Goal: Book appointment/travel/reservation

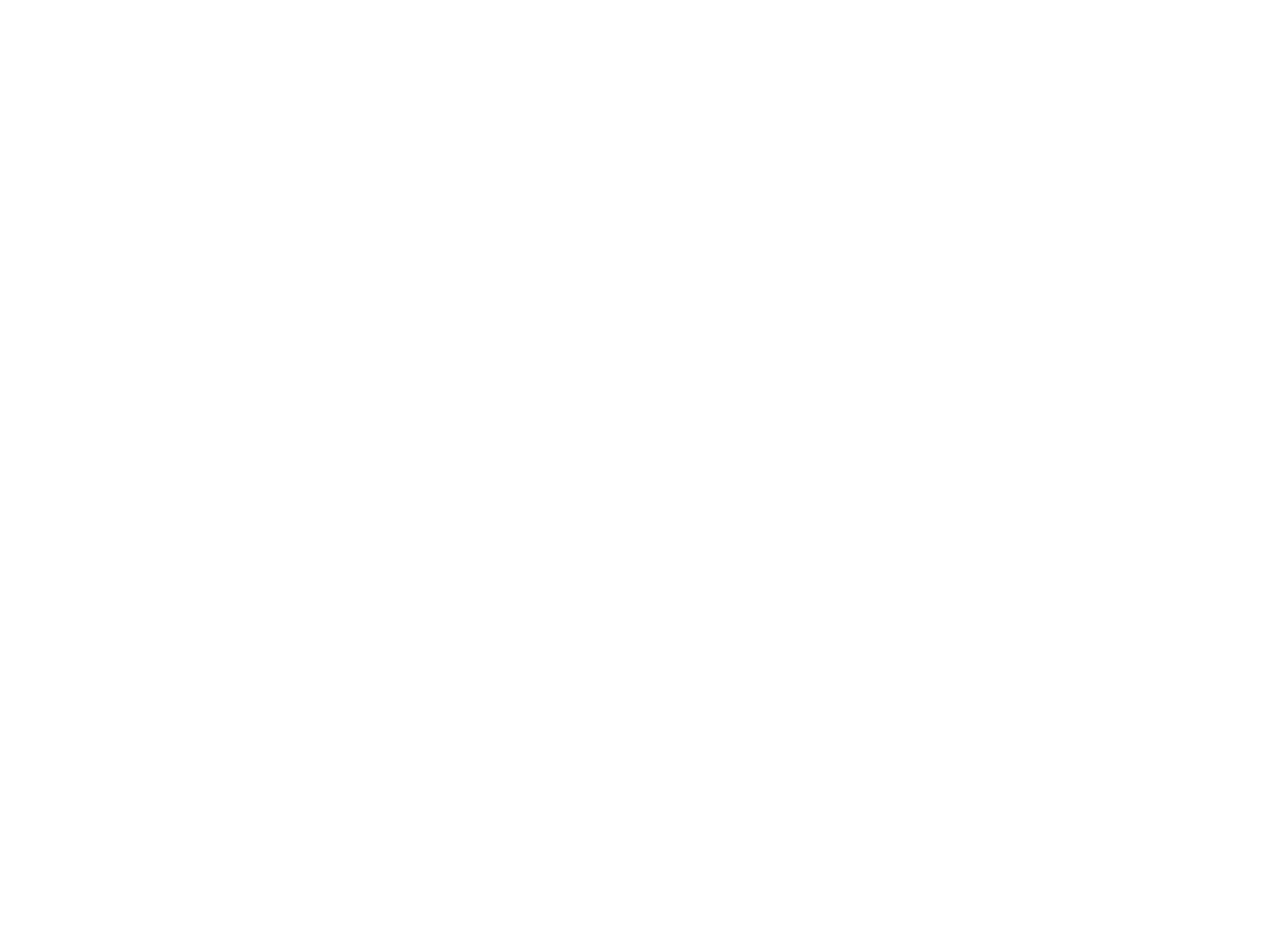
select select
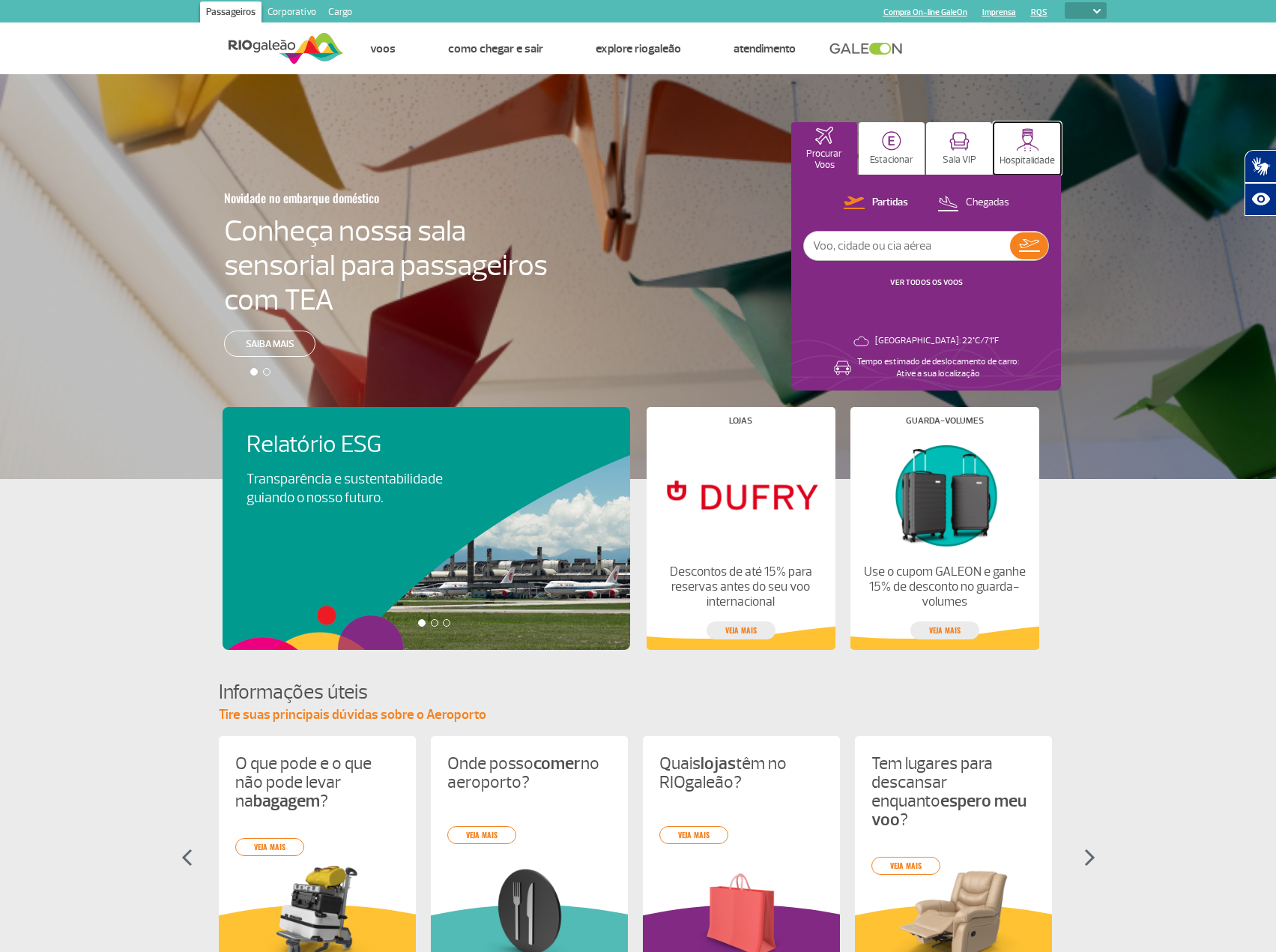
click at [1015, 156] on p "Hospitalidade" at bounding box center [1028, 160] width 56 height 11
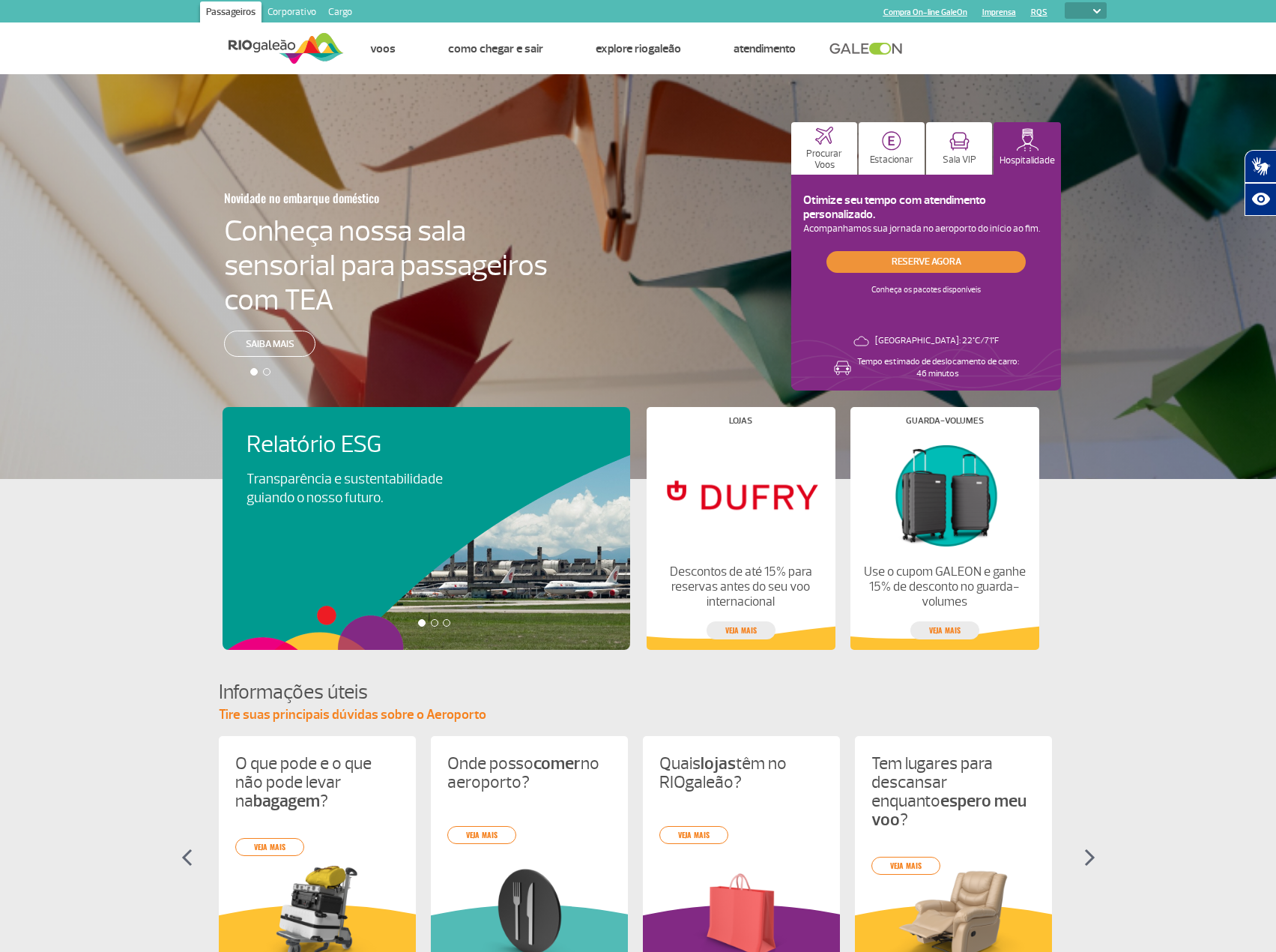
click at [895, 257] on link "Reserve agora" at bounding box center [926, 262] width 199 height 22
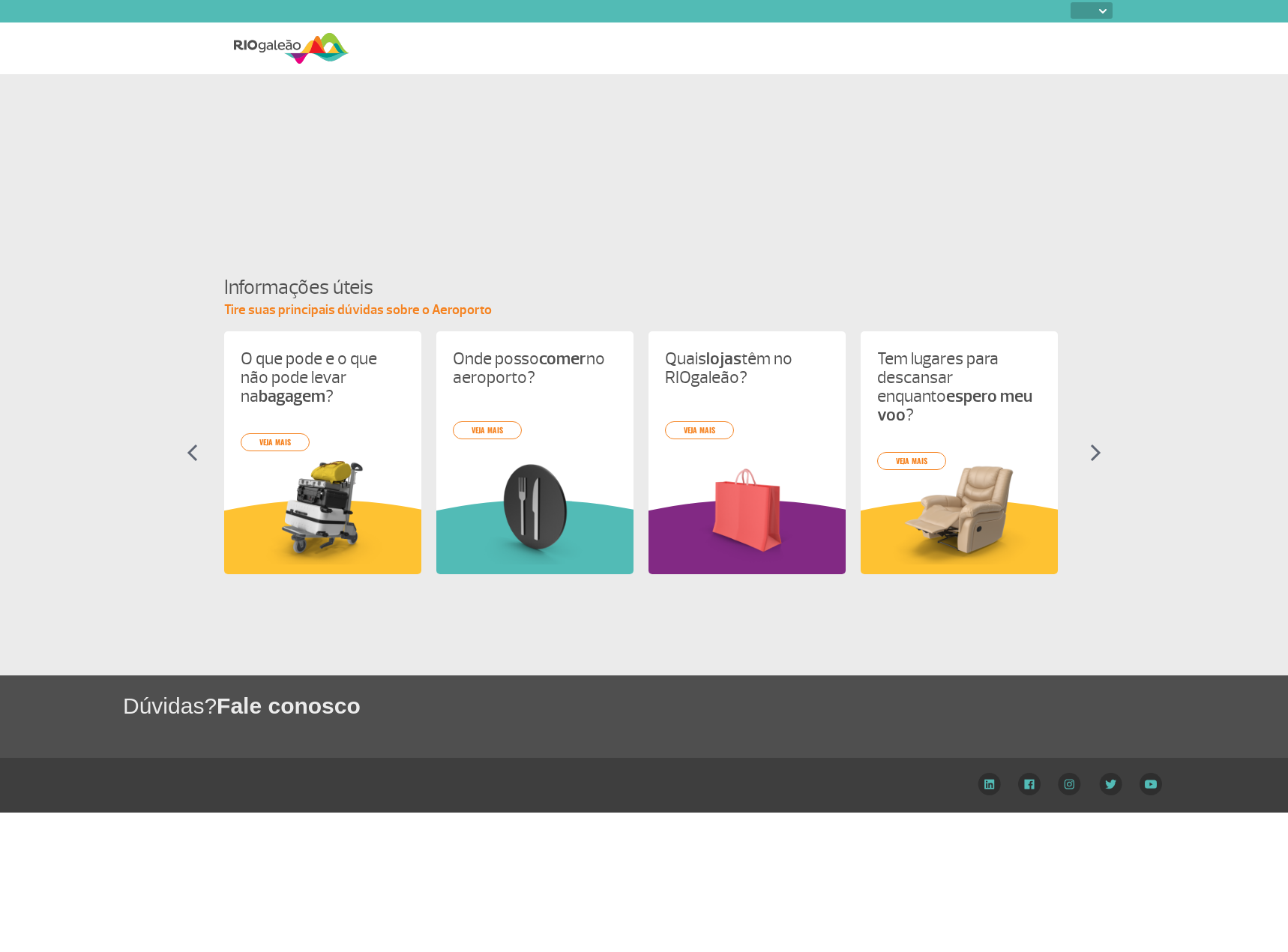
select select
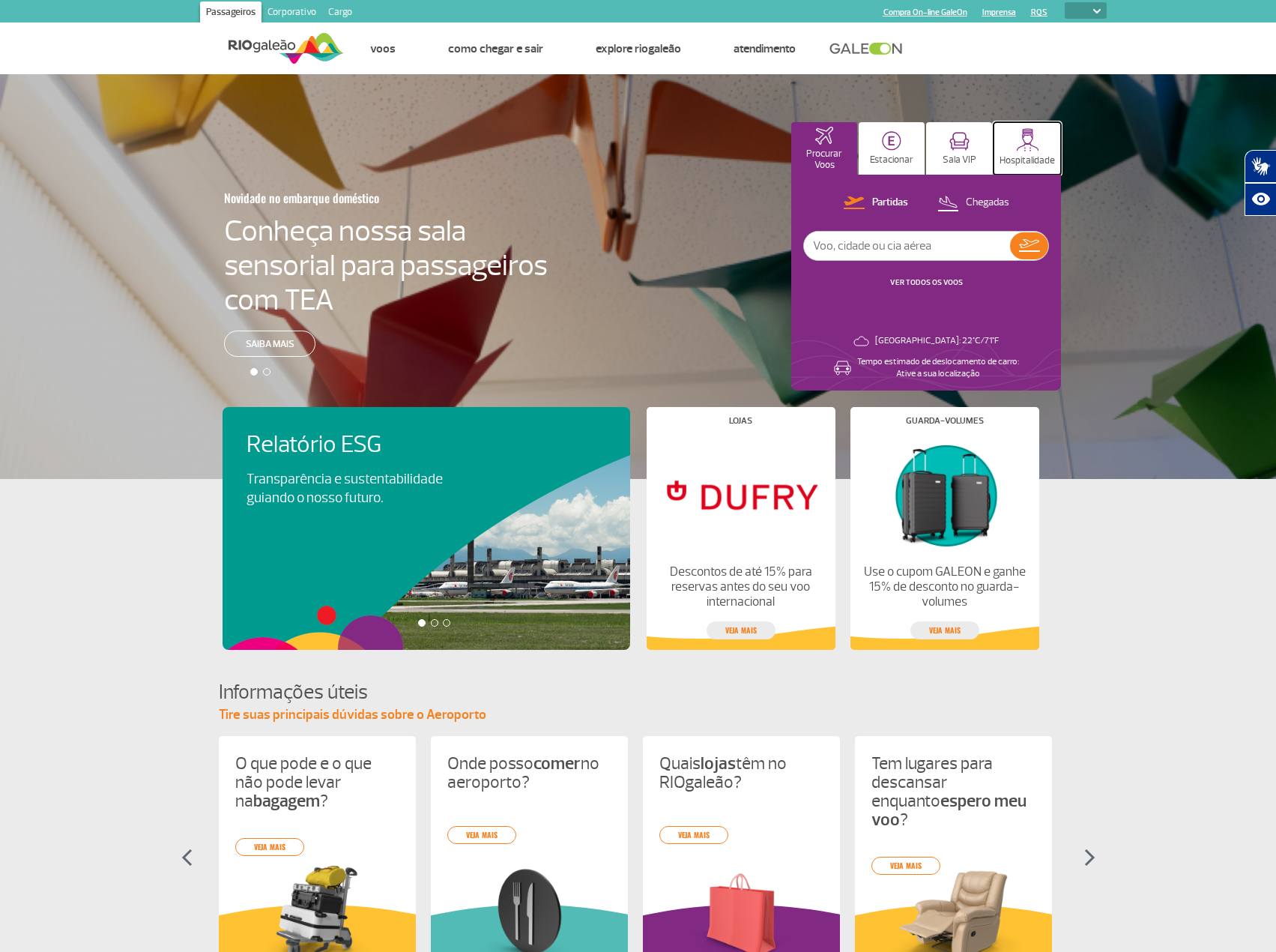
click at [1018, 155] on p "Hospitalidade" at bounding box center [1028, 160] width 56 height 11
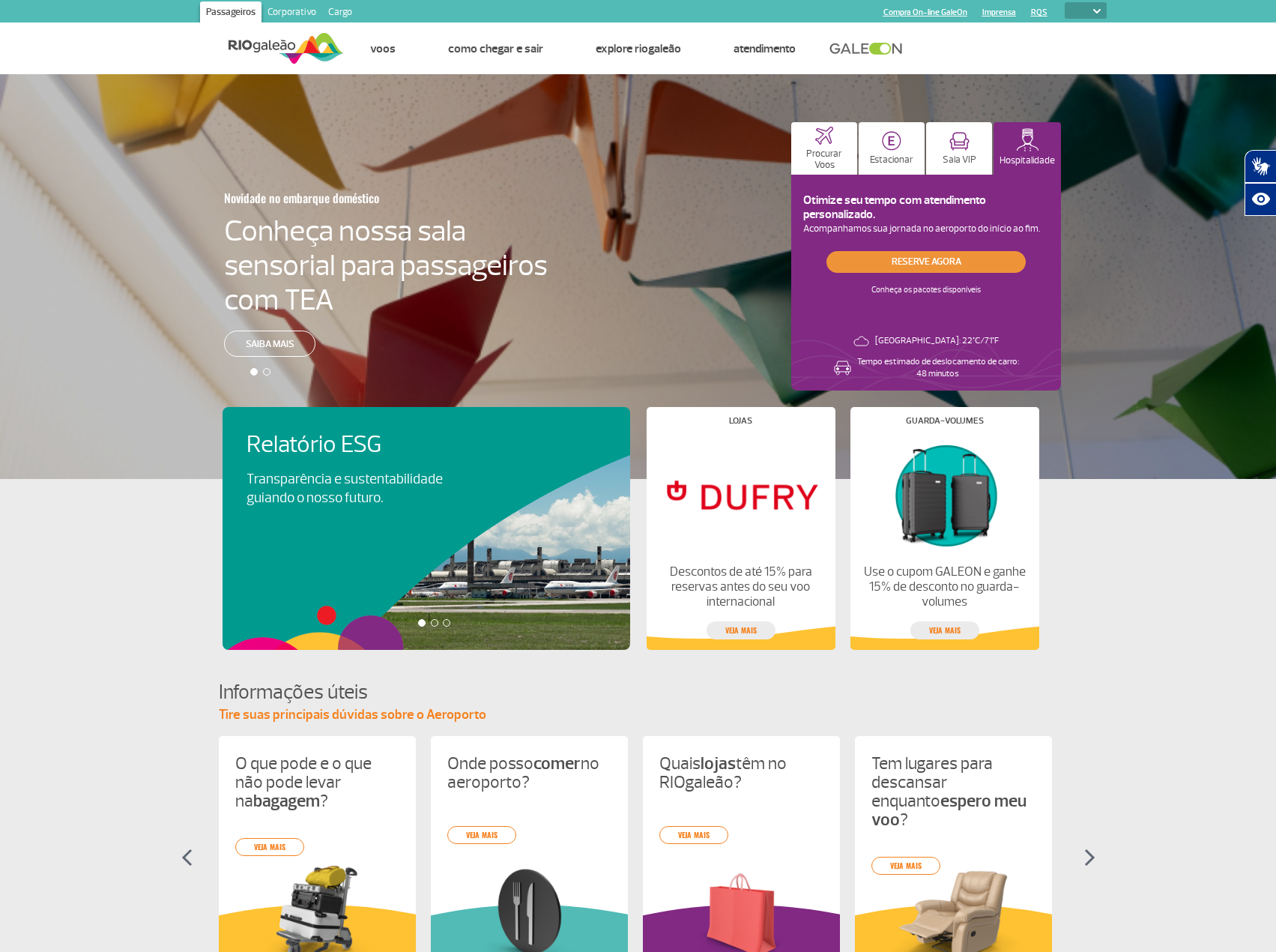
click at [908, 258] on link "Reserve agora" at bounding box center [926, 262] width 199 height 22
